Goal: Information Seeking & Learning: Learn about a topic

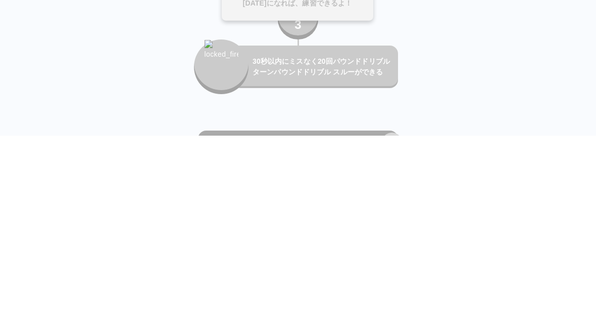
click at [307, 114] on button "Day 1" at bounding box center [298, 116] width 40 height 40
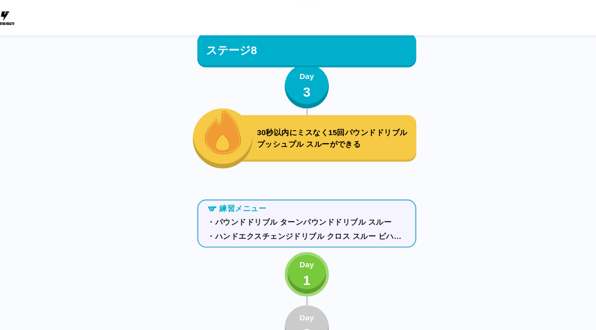
scroll to position [5753, 0]
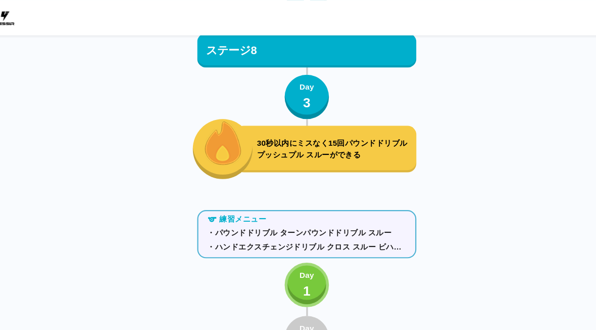
click at [288, 252] on button "Day 1" at bounding box center [298, 260] width 40 height 40
click at [278, 249] on button "Day 1" at bounding box center [298, 260] width 40 height 40
click at [295, 263] on p "1" at bounding box center [298, 265] width 7 height 18
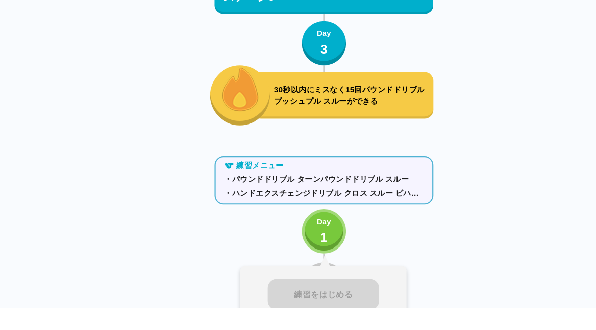
click at [375, 115] on div "30秒以内にミスなく15回パウンドドリブル プッシュプル スルーができる" at bounding box center [315, 136] width 166 height 42
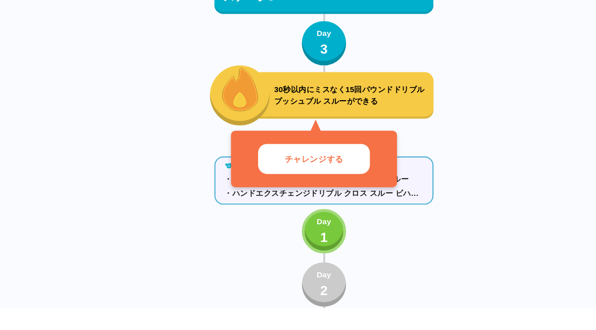
click at [325, 180] on button "チャレンジする" at bounding box center [289, 194] width 102 height 28
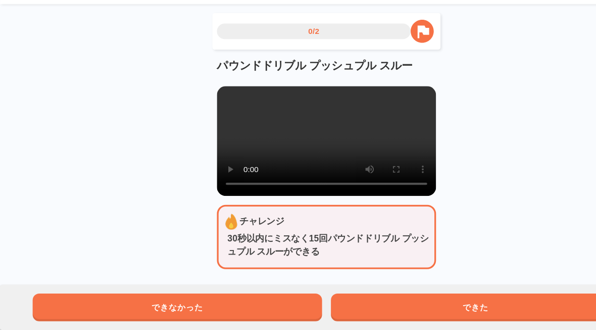
click at [446, 296] on button "できた" at bounding box center [434, 308] width 264 height 25
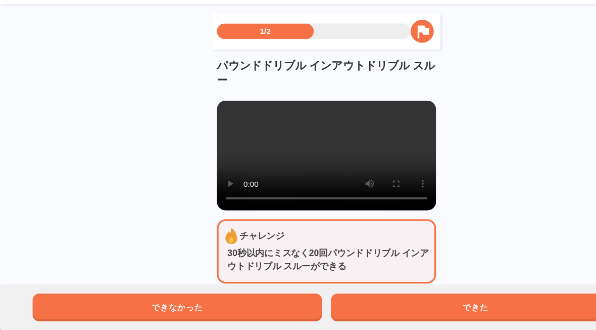
click at [444, 307] on html "1/2 パウンドドリブル インアウトドリブル スルー チャレンジ 30秒以内にミスなく20回パウンドドリブル インアウトドリブル スルーができる できなかった…" at bounding box center [298, 176] width 596 height 352
click at [444, 306] on html "1/2 パウンドドリブル インアウトドリブル スルー チャレンジ 30秒以内にミスなく20回パウンドドリブル インアウトドリブル スルーができる できなかった…" at bounding box center [298, 176] width 596 height 352
click at [443, 307] on html "1/2 パウンドドリブル インアウトドリブル スルー チャレンジ 30秒以内にミスなく20回パウンドドリブル インアウトドリブル スルーができる できなかった…" at bounding box center [298, 176] width 596 height 352
click at [442, 307] on html "1/2 パウンドドリブル インアウトドリブル スルー チャレンジ 30秒以内にミスなく20回パウンドドリブル インアウトドリブル スルーができる できなかった…" at bounding box center [298, 176] width 596 height 352
click at [442, 308] on html "1/2 パウンドドリブル インアウトドリブル スルー チャレンジ 30秒以内にミスなく20回パウンドドリブル インアウトドリブル スルーができる できなかった…" at bounding box center [298, 176] width 596 height 352
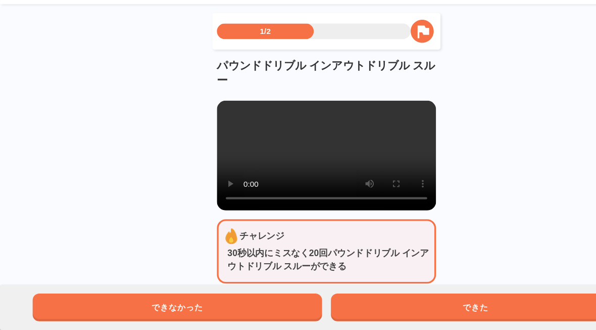
click at [441, 307] on html "1/2 パウンドドリブル インアウトドリブル スルー チャレンジ 30秒以内にミスなく20回パウンドドリブル インアウトドリブル スルーができる できなかった…" at bounding box center [298, 176] width 596 height 352
click at [442, 307] on html "1/2 パウンドドリブル インアウトドリブル スルー チャレンジ 30秒以内にミスなく20回パウンドドリブル インアウトドリブル スルーができる できなかった…" at bounding box center [298, 176] width 596 height 352
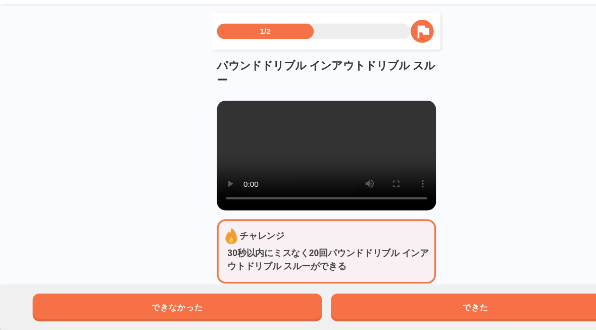
click at [442, 307] on html "1/2 パウンドドリブル インアウトドリブル スルー チャレンジ 30秒以内にミスなく20回パウンドドリブル インアウトドリブル スルーができる できなかった…" at bounding box center [298, 176] width 596 height 352
click at [440, 300] on button "できた" at bounding box center [434, 308] width 264 height 25
click at [449, 306] on html "2/2 パウンドドリブル インアウトドリブル スルー チャレンジ 30秒以内にミスなく20回パウンドドリブル インアウトドリブル スルーができる できなかった…" at bounding box center [298, 176] width 596 height 352
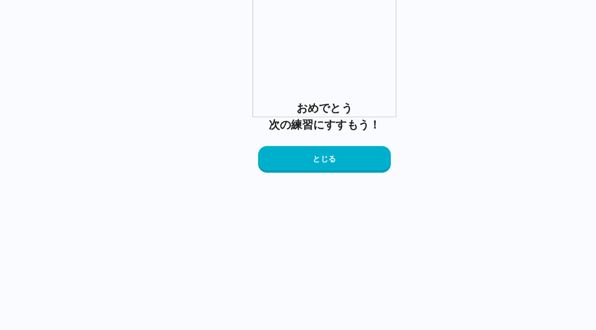
click at [336, 186] on button "とじる" at bounding box center [298, 174] width 121 height 24
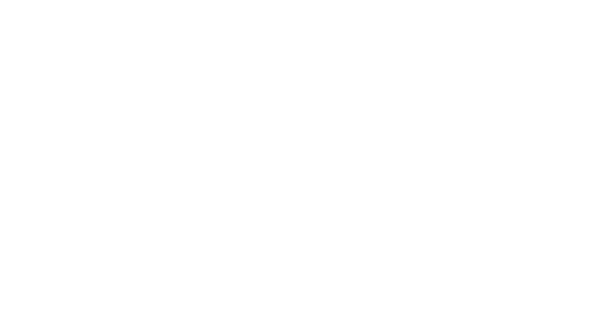
click at [336, 4] on html at bounding box center [298, 2] width 596 height 4
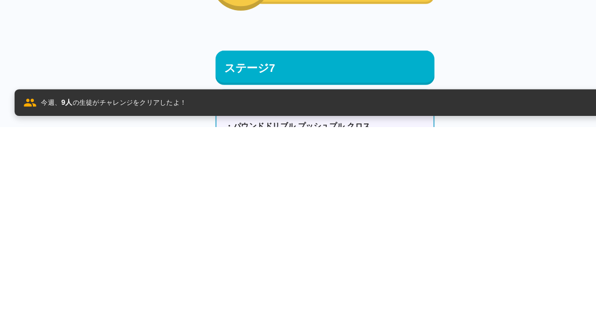
scroll to position [5741, 0]
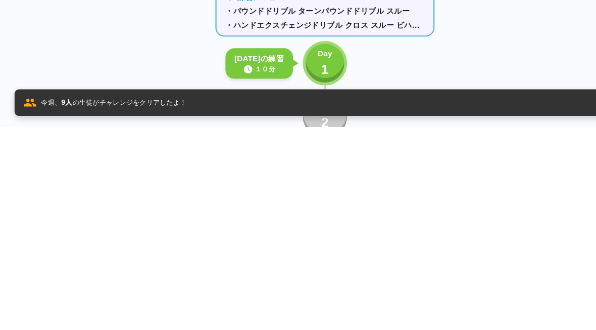
click at [295, 268] on p "1" at bounding box center [298, 277] width 7 height 18
click at [308, 323] on p "練習をはじめる" at bounding box center [298, 329] width 54 height 12
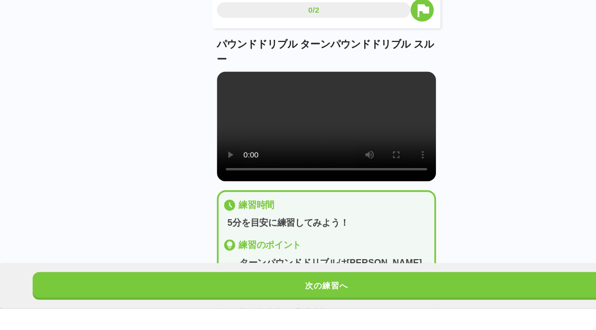
click at [293, 119] on video at bounding box center [298, 163] width 200 height 100
click at [336, 121] on video at bounding box center [298, 163] width 200 height 100
click at [334, 122] on video at bounding box center [298, 163] width 200 height 100
click at [336, 120] on video at bounding box center [298, 163] width 200 height 100
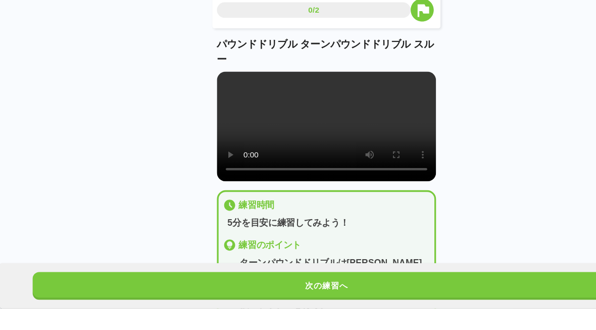
click at [368, 122] on video at bounding box center [298, 163] width 200 height 100
click at [364, 122] on video at bounding box center [298, 163] width 200 height 100
click at [390, 145] on video at bounding box center [298, 163] width 200 height 100
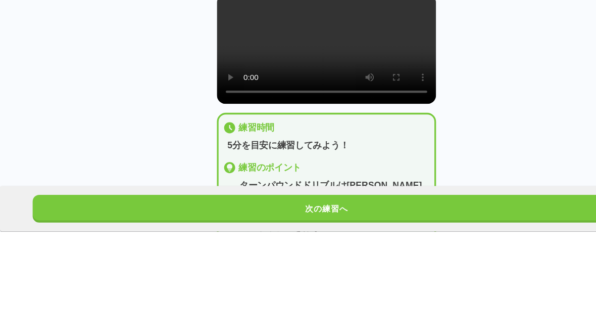
click at [415, 296] on button "次の練習へ" at bounding box center [298, 308] width 537 height 25
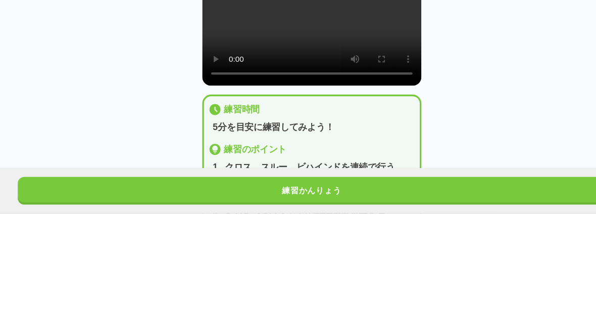
click at [426, 296] on button "練習かんりょう" at bounding box center [298, 308] width 537 height 25
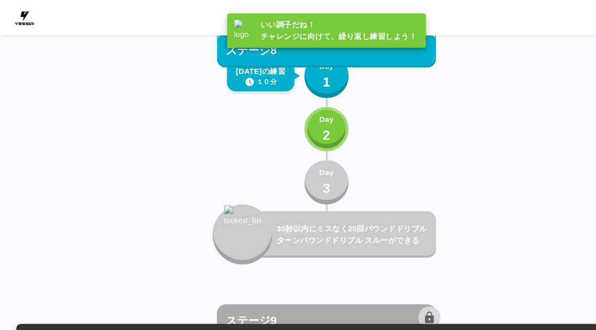
scroll to position [5943, 0]
click at [306, 76] on button "Day 1" at bounding box center [298, 70] width 40 height 40
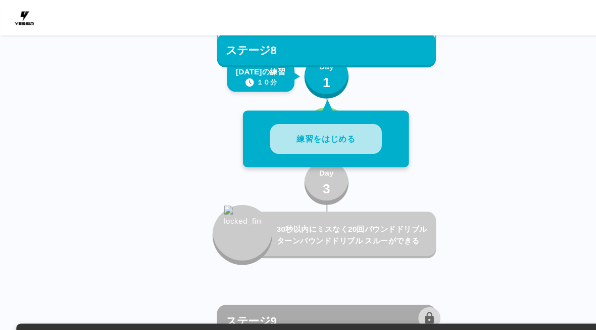
click at [337, 116] on button "練習をはじめる" at bounding box center [298, 127] width 102 height 28
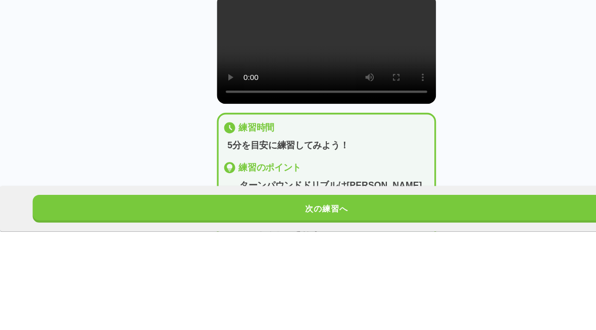
click at [395, 296] on button "次の練習へ" at bounding box center [298, 308] width 537 height 25
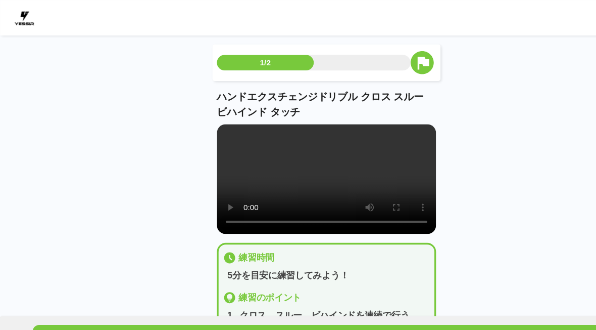
click at [304, 169] on video at bounding box center [298, 163] width 200 height 100
click at [331, 164] on video at bounding box center [298, 163] width 200 height 100
click at [331, 163] on video at bounding box center [298, 163] width 200 height 100
click at [333, 167] on video at bounding box center [298, 163] width 200 height 100
click at [333, 168] on video at bounding box center [298, 163] width 200 height 100
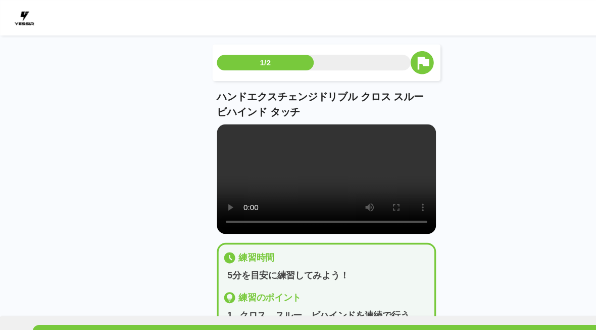
click at [334, 169] on video at bounding box center [298, 163] width 200 height 100
click at [342, 165] on video at bounding box center [298, 163] width 200 height 100
click at [377, 156] on video at bounding box center [298, 163] width 200 height 100
click at [366, 169] on video at bounding box center [298, 163] width 200 height 100
click at [344, 165] on video at bounding box center [298, 163] width 200 height 100
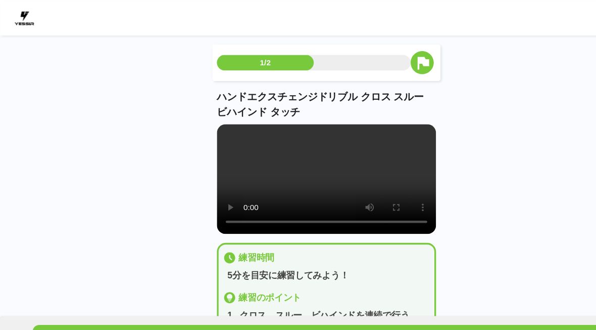
click at [338, 170] on video at bounding box center [298, 163] width 200 height 100
click at [377, 167] on video at bounding box center [298, 163] width 200 height 100
